Goal: Task Accomplishment & Management: Use online tool/utility

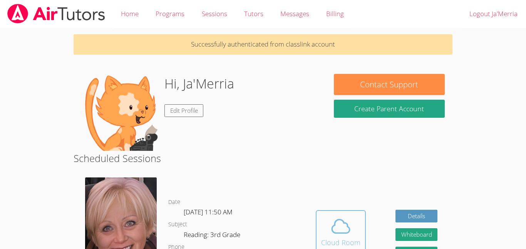
click at [357, 237] on div "Cloud Room" at bounding box center [340, 242] width 39 height 11
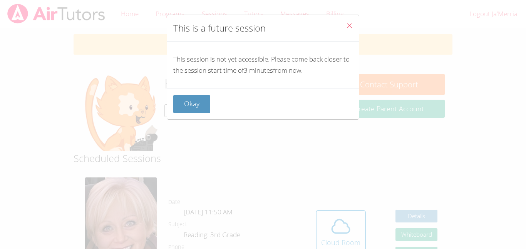
click at [352, 26] on icon "Close" at bounding box center [349, 25] width 7 height 7
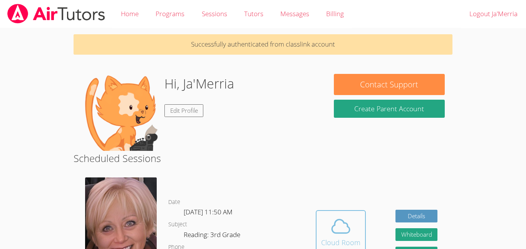
click at [351, 216] on icon at bounding box center [341, 227] width 22 height 22
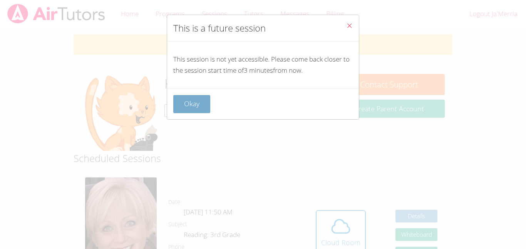
click at [187, 102] on button "Okay" at bounding box center [191, 104] width 37 height 18
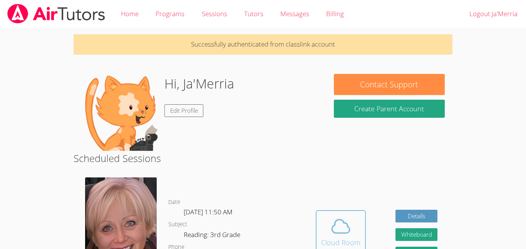
click at [330, 237] on div "Cloud Room" at bounding box center [340, 242] width 39 height 11
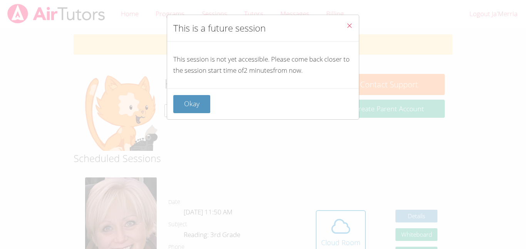
click at [336, 208] on div "This is a future session This session is not yet accessible. Please come back c…" at bounding box center [263, 124] width 526 height 249
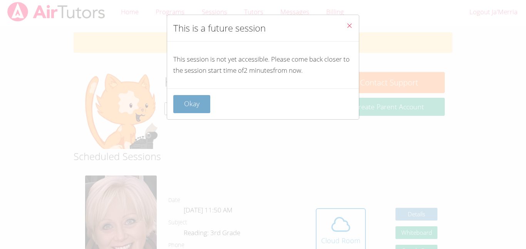
click at [185, 101] on button "Okay" at bounding box center [191, 104] width 37 height 18
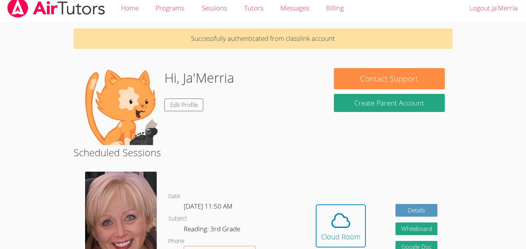
scroll to position [4, 0]
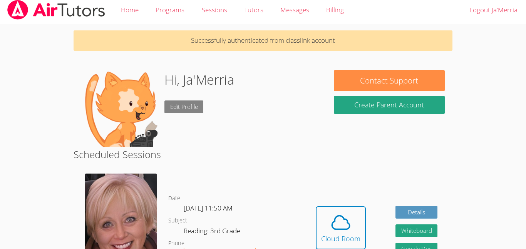
click at [164, 111] on link "Edit Profile" at bounding box center [183, 107] width 39 height 13
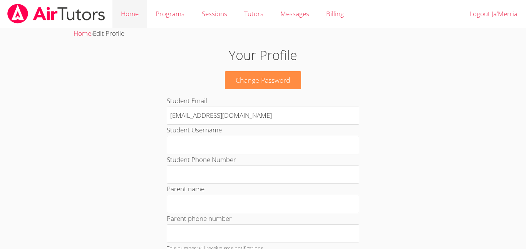
click at [125, 11] on link "Home" at bounding box center [129, 14] width 35 height 28
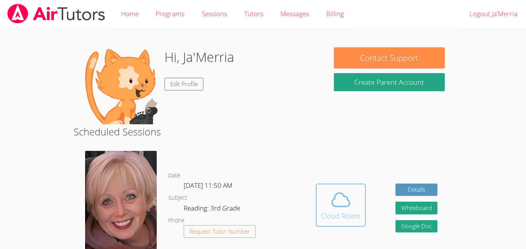
click at [326, 211] on div "Cloud Room" at bounding box center [340, 216] width 39 height 11
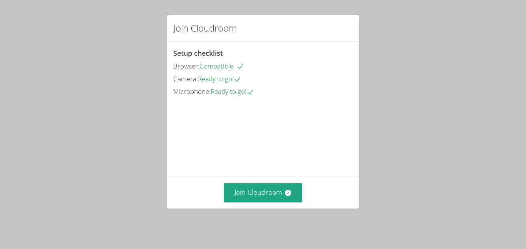
scroll to position [34, 0]
click at [230, 191] on button "Join Cloudroom" at bounding box center [263, 192] width 79 height 19
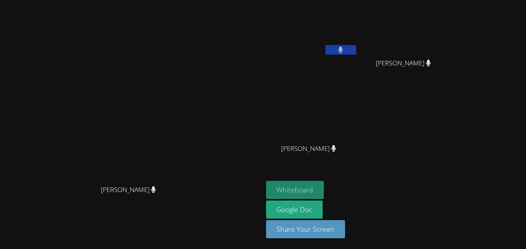
click at [324, 192] on button "Whiteboard" at bounding box center [295, 190] width 58 height 18
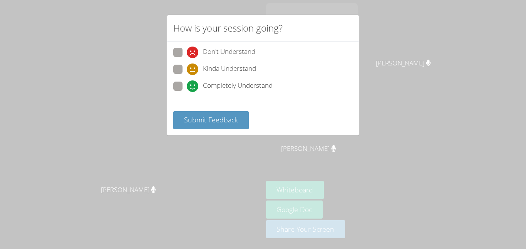
click at [218, 84] on span "Completely Understand" at bounding box center [238, 86] width 70 height 12
click at [193, 84] on input "Completely Understand" at bounding box center [190, 85] width 7 height 7
radio input "true"
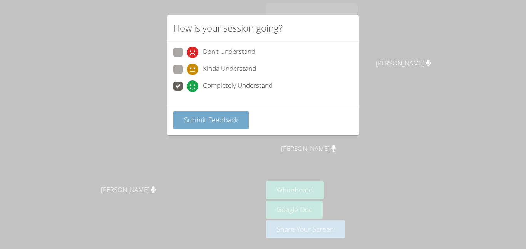
click at [233, 116] on span "Submit Feedback" at bounding box center [211, 119] width 54 height 9
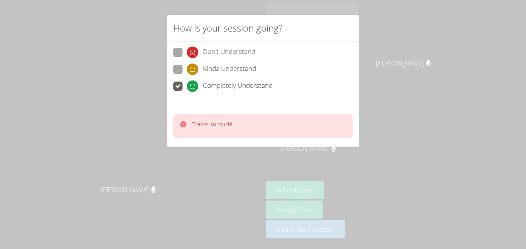
click at [227, 55] on span "Don't Understand" at bounding box center [229, 53] width 52 height 12
click at [193, 54] on input "Don't Understand" at bounding box center [190, 51] width 7 height 7
radio input "true"
click at [227, 66] on span "Kinda Understand" at bounding box center [229, 70] width 53 height 12
click at [193, 66] on input "Kinda Understand" at bounding box center [190, 68] width 7 height 7
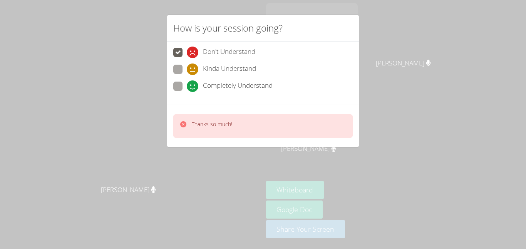
radio input "true"
